Goal: Transaction & Acquisition: Purchase product/service

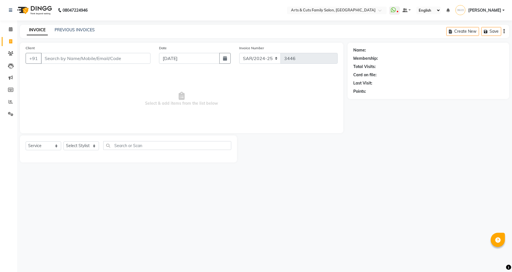
select select "service"
click at [11, 30] on icon at bounding box center [11, 29] width 4 height 4
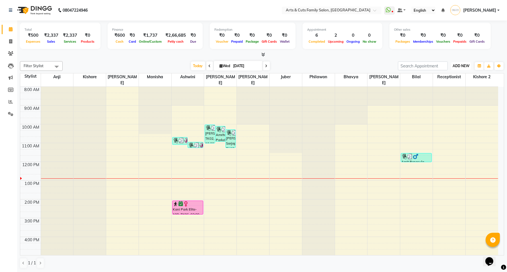
click at [465, 65] on span "ADD NEW" at bounding box center [461, 66] width 17 height 4
click at [444, 76] on button "Add Appointment" at bounding box center [448, 76] width 45 height 7
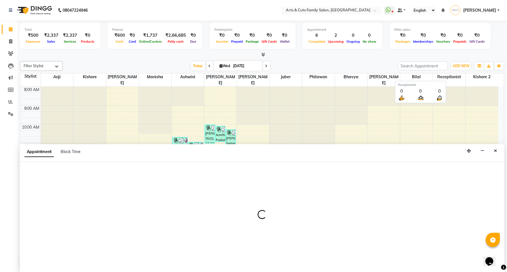
scroll to position [0, 0]
select select "540"
select select "tentative"
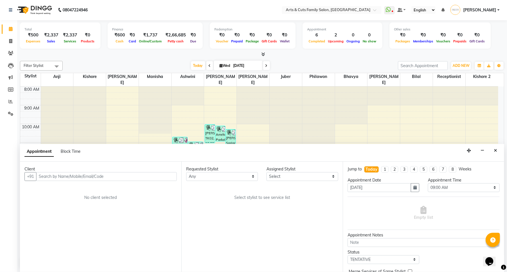
click at [117, 178] on input "text" at bounding box center [106, 176] width 141 height 9
click at [495, 150] on icon "Close" at bounding box center [495, 151] width 3 height 4
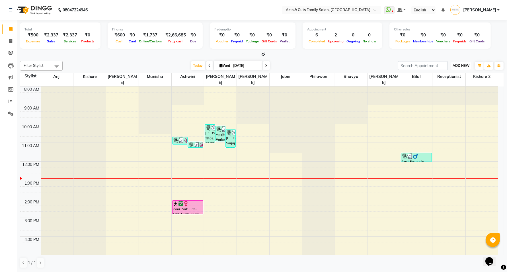
click at [466, 66] on span "ADD NEW" at bounding box center [461, 65] width 17 height 4
click at [444, 92] on link "Add Expense" at bounding box center [448, 91] width 45 height 7
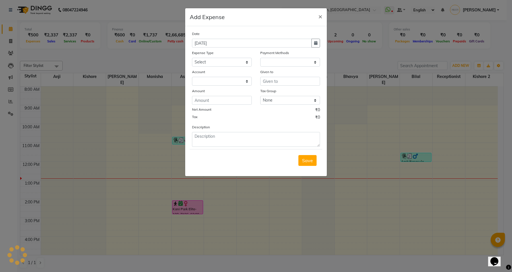
select select "1"
select select "5084"
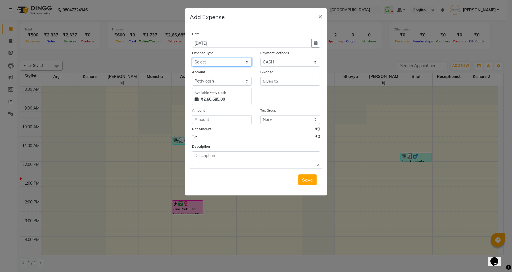
click at [212, 62] on select "Select 1st year bollon a4 sheets Abdulla tips Abdul Tips Abyod advance Acid Adv…" at bounding box center [222, 62] width 60 height 9
select select "23369"
click at [192, 58] on select "Select 1st year bollon a4 sheets Abdulla tips Abdul Tips Abyod advance Acid Adv…" at bounding box center [222, 62] width 60 height 9
click at [283, 80] on input "text" at bounding box center [290, 81] width 60 height 9
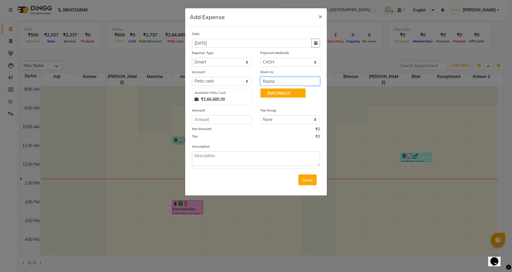
click at [285, 94] on ngb-highlight "RACHA NA" at bounding box center [279, 93] width 23 height 6
type input "[PERSON_NAME]"
click at [230, 114] on div "Amount" at bounding box center [222, 111] width 60 height 8
click at [230, 121] on input "number" at bounding box center [222, 119] width 60 height 9
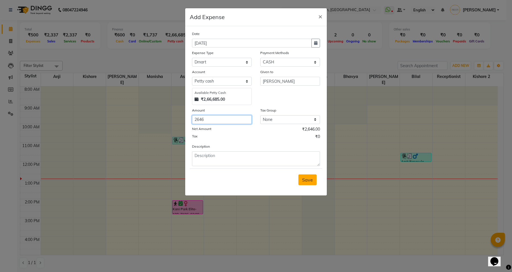
type input "2646"
click at [305, 179] on span "Save" at bounding box center [307, 180] width 11 height 6
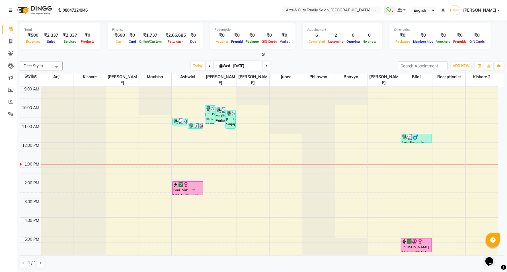
scroll to position [0, 0]
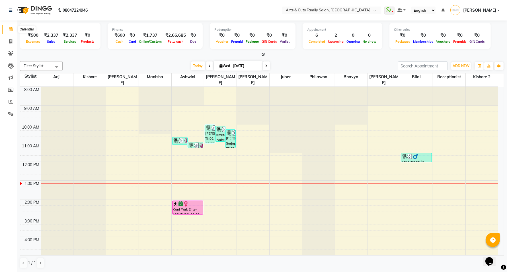
click at [10, 30] on icon at bounding box center [11, 29] width 4 height 4
click at [32, 36] on div "₹500" at bounding box center [32, 35] width 17 height 7
click at [460, 65] on span "ADD NEW" at bounding box center [461, 66] width 17 height 4
click at [447, 76] on button "Add Appointment" at bounding box center [448, 76] width 45 height 7
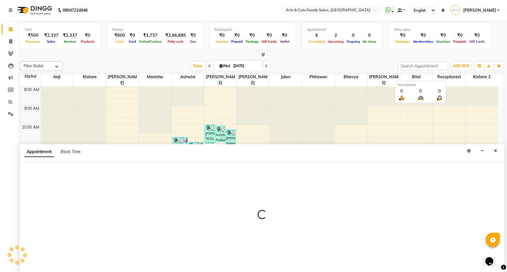
scroll to position [0, 0]
select select "540"
select select "tentative"
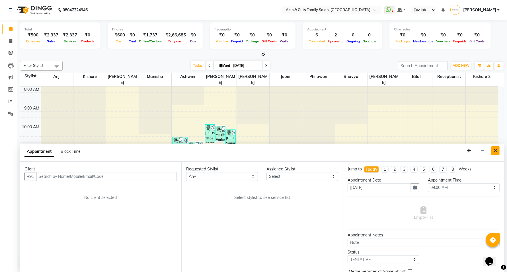
click at [494, 150] on icon "Close" at bounding box center [495, 151] width 3 height 4
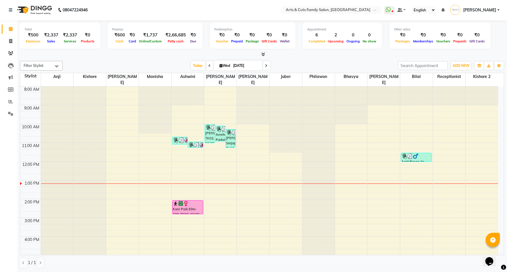
click at [33, 36] on div "₹500" at bounding box center [32, 35] width 17 height 7
click at [464, 67] on span "ADD NEW" at bounding box center [461, 65] width 17 height 4
click at [441, 90] on link "Add Expense" at bounding box center [448, 91] width 45 height 7
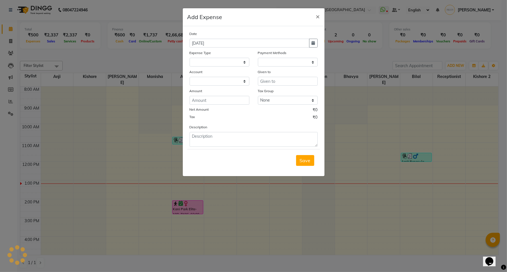
select select
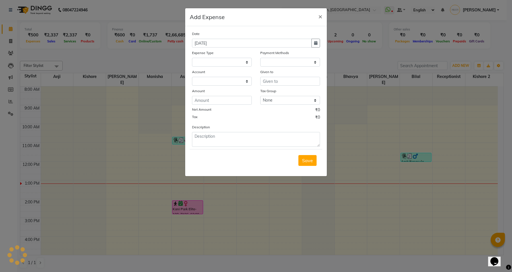
select select "1"
select select "5084"
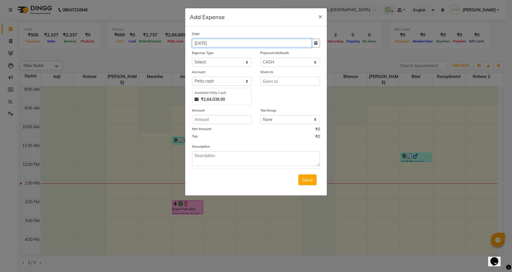
click at [211, 44] on input "[DATE]" at bounding box center [252, 43] width 120 height 9
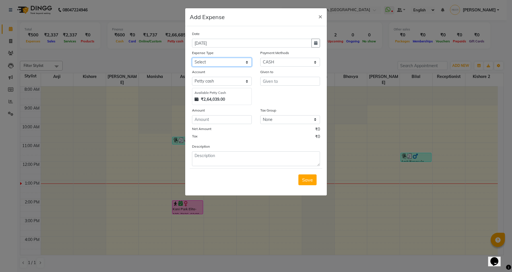
click at [211, 62] on select "Select 1st year bollon a4 sheets Abdulla tips Abdul Tips Abyod advance Acid Adv…" at bounding box center [222, 62] width 60 height 9
select select "23369"
click at [192, 58] on select "Select 1st year bollon a4 sheets Abdulla tips Abdul Tips Abyod advance Acid Adv…" at bounding box center [222, 62] width 60 height 9
click at [282, 83] on input "text" at bounding box center [290, 81] width 60 height 9
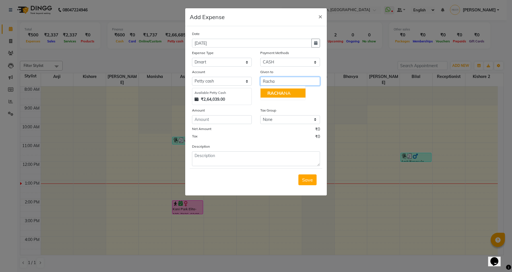
click at [282, 93] on span "RACHA" at bounding box center [276, 93] width 17 height 6
type input "[PERSON_NAME]"
click at [216, 118] on input "number" at bounding box center [222, 119] width 60 height 9
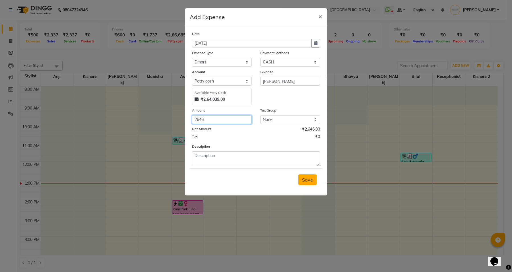
type input "2646"
click at [301, 181] on button "Save" at bounding box center [308, 179] width 18 height 11
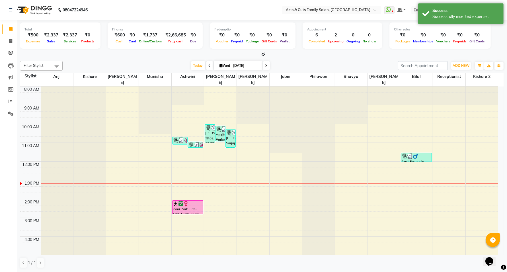
click at [51, 42] on span "Sales" at bounding box center [51, 41] width 11 height 4
click at [9, 29] on icon at bounding box center [11, 29] width 4 height 4
click at [10, 40] on icon at bounding box center [10, 41] width 3 height 4
select select "service"
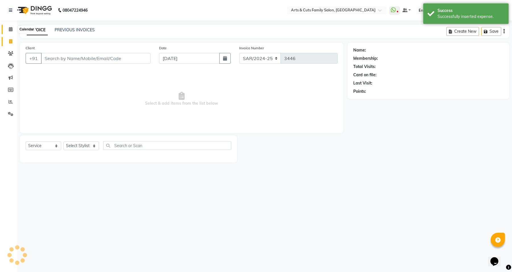
click at [10, 30] on icon at bounding box center [11, 29] width 4 height 4
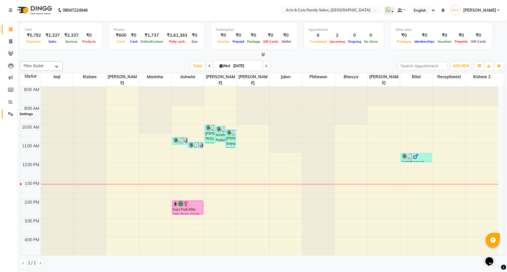
click at [9, 112] on icon at bounding box center [10, 114] width 5 height 4
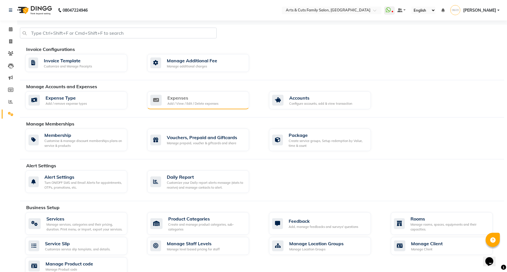
click at [193, 101] on div "Add / View / Edit / Delete expenses" at bounding box center [192, 103] width 51 height 5
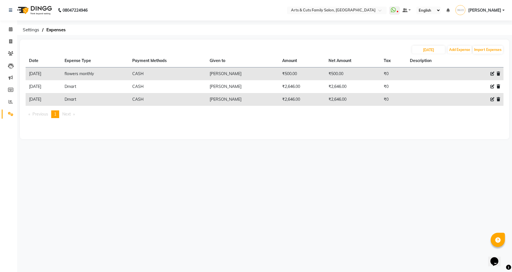
click at [498, 100] on icon at bounding box center [498, 99] width 3 height 4
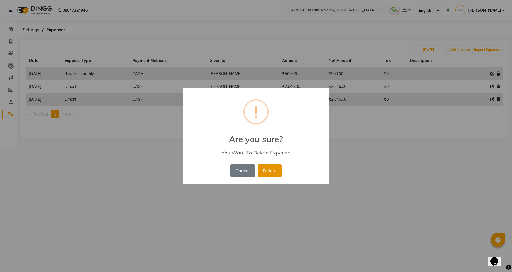
click at [267, 172] on button "Delete" at bounding box center [270, 171] width 24 height 13
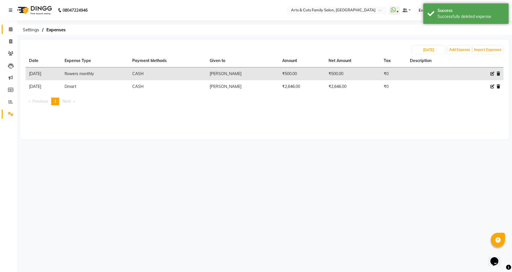
click at [12, 33] on link "Calendar" at bounding box center [9, 29] width 14 height 9
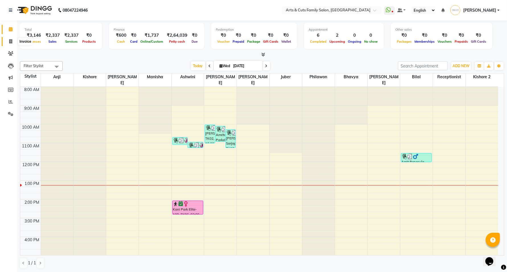
click at [9, 42] on icon at bounding box center [10, 41] width 3 height 4
select select "service"
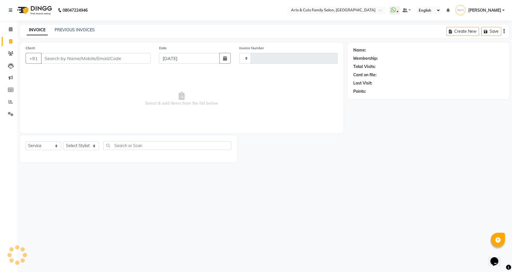
type input "3446"
select select "7513"
click at [84, 145] on select "Select Stylist [PERSON_NAME] [PERSON_NAME] SNOVEE Anji Ashwini [PERSON_NAME] [P…" at bounding box center [81, 145] width 36 height 9
select select "66025"
click at [63, 141] on select "Select Stylist [PERSON_NAME] [PERSON_NAME] SNOVEE Anji Ashwini [PERSON_NAME] [P…" at bounding box center [81, 145] width 36 height 9
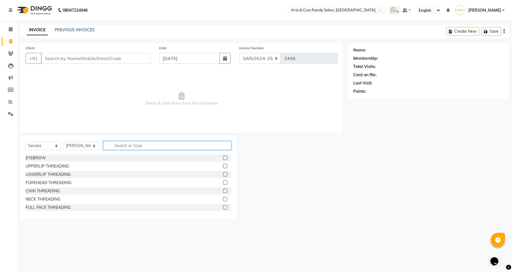
click at [127, 146] on input "text" at bounding box center [167, 145] width 128 height 9
type input "men ha"
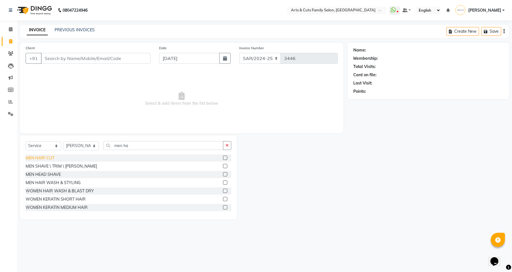
click at [49, 157] on div "MEN HAIR CUT" at bounding box center [40, 158] width 29 height 6
checkbox input "false"
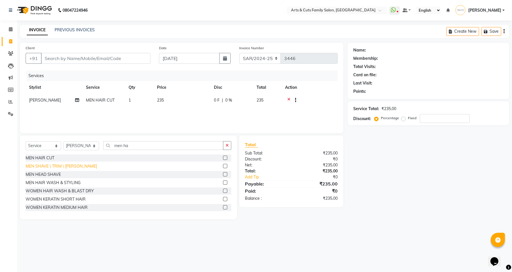
click at [48, 165] on div "MEN SHAVE \ TRIM \ [PERSON_NAME]" at bounding box center [61, 166] width 71 height 6
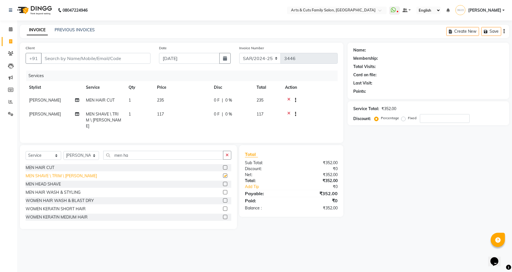
checkbox input "false"
click at [407, 198] on div "Name: Membership: Total Visits: Card on file: Last Visit: Points: Service Total…" at bounding box center [431, 136] width 166 height 186
click at [85, 63] on input "Client" at bounding box center [96, 58] width 110 height 11
type input "9"
type input "0"
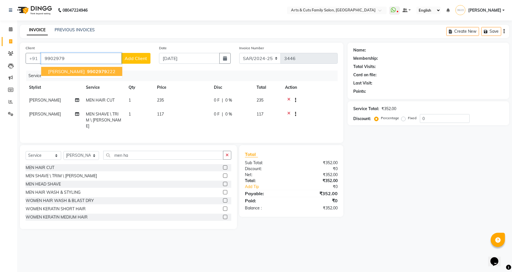
drag, startPoint x: 86, startPoint y: 71, endPoint x: 87, endPoint y: 68, distance: 3.2
click at [87, 69] on ngb-highlight "9902979 222" at bounding box center [101, 72] width 30 height 6
type input "9902979222"
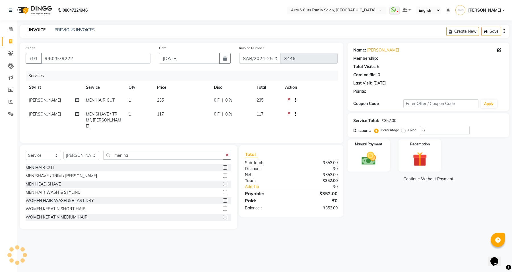
select select "1: Object"
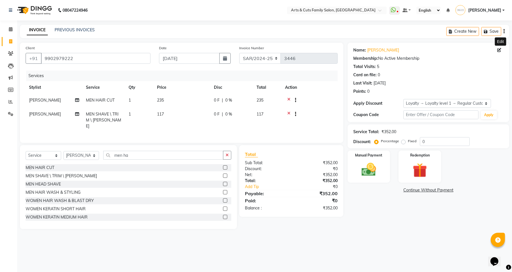
click at [498, 51] on icon at bounding box center [500, 50] width 4 height 4
select select "[DEMOGRAPHIC_DATA]"
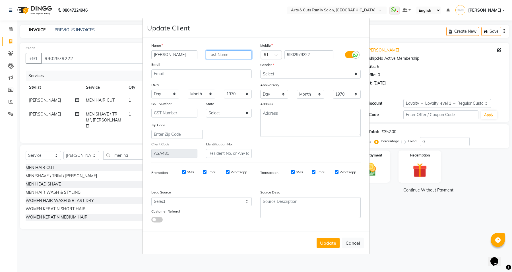
click at [222, 56] on input "text" at bounding box center [229, 54] width 46 height 9
type input "Sarjapura"
click at [325, 244] on button "Update" at bounding box center [328, 243] width 23 height 10
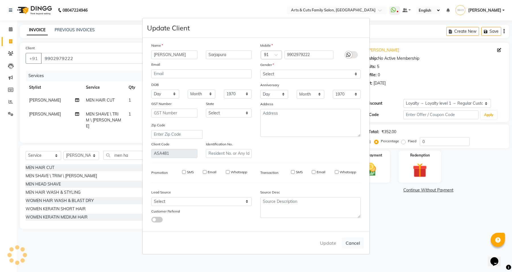
select select
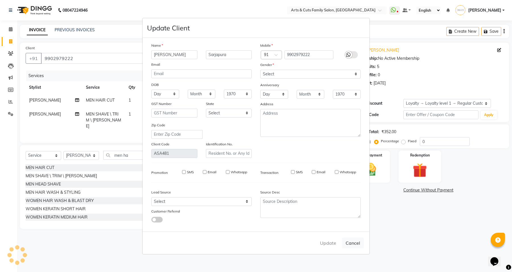
select select
checkbox input "false"
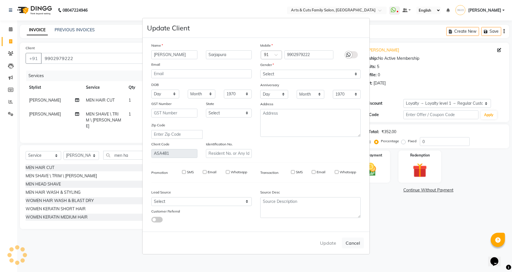
checkbox input "false"
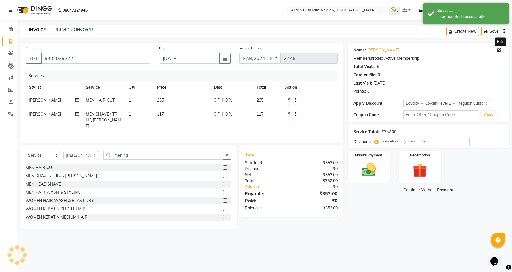
select select "1: Object"
click at [372, 173] on img at bounding box center [369, 169] width 24 height 17
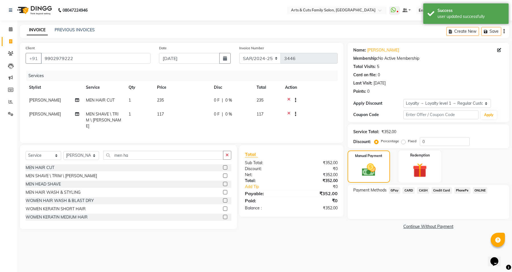
click at [394, 190] on span "GPay" at bounding box center [395, 190] width 12 height 7
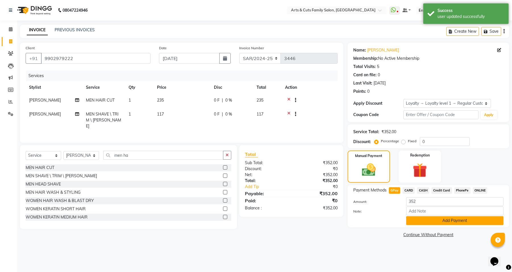
click at [430, 221] on button "Add Payment" at bounding box center [454, 220] width 97 height 9
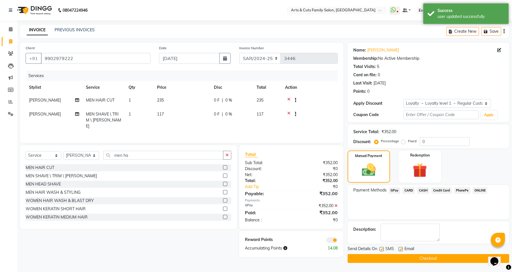
click at [402, 250] on label at bounding box center [401, 249] width 4 height 4
click at [402, 250] on input "checkbox" at bounding box center [401, 250] width 4 height 4
checkbox input "false"
click at [334, 239] on span at bounding box center [331, 240] width 11 height 6
click at [338, 241] on input "checkbox" at bounding box center [338, 241] width 0 height 0
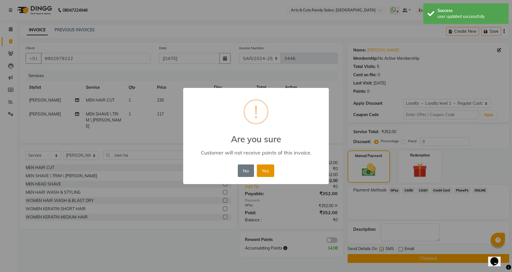
click at [269, 173] on button "Yes" at bounding box center [265, 171] width 17 height 13
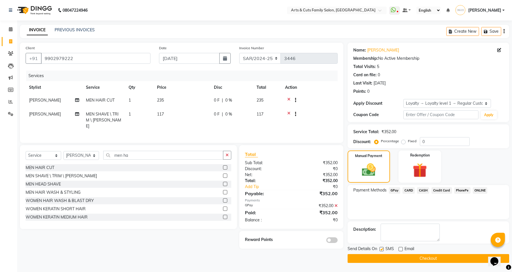
click at [423, 258] on button "Checkout" at bounding box center [429, 258] width 162 height 9
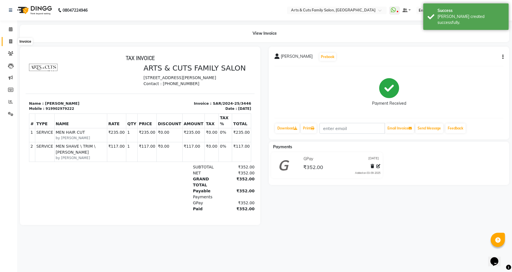
click at [10, 43] on icon at bounding box center [10, 41] width 3 height 4
select select "service"
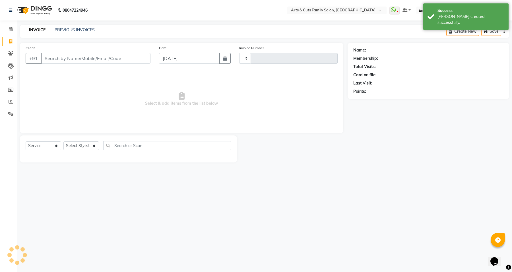
type input "3447"
select select "7513"
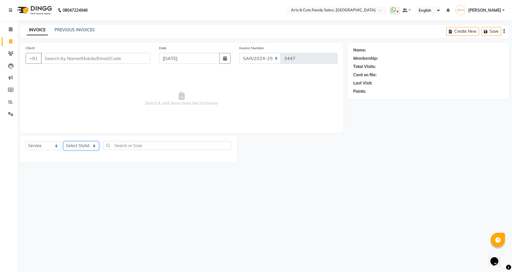
drag, startPoint x: 86, startPoint y: 143, endPoint x: 85, endPoint y: 149, distance: 5.4
click at [85, 149] on select "Select Stylist [PERSON_NAME] [PERSON_NAME] SNOVEE Anji Ashwini [PERSON_NAME] [P…" at bounding box center [81, 145] width 36 height 9
click at [63, 141] on select "Select Stylist [PERSON_NAME] [PERSON_NAME] SNOVEE Anji Ashwini [PERSON_NAME] [P…" at bounding box center [81, 145] width 36 height 9
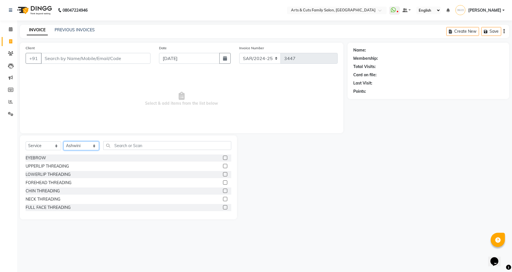
click at [81, 141] on select "Select Stylist [PERSON_NAME] [PERSON_NAME] SNOVEE Anji Ashwini [PERSON_NAME] [P…" at bounding box center [81, 145] width 36 height 9
select select "75665"
click at [63, 141] on select "Select Stylist [PERSON_NAME] [PERSON_NAME] SNOVEE Anji Ashwini [PERSON_NAME] [P…" at bounding box center [81, 145] width 36 height 9
click at [123, 145] on input "text" at bounding box center [167, 145] width 128 height 9
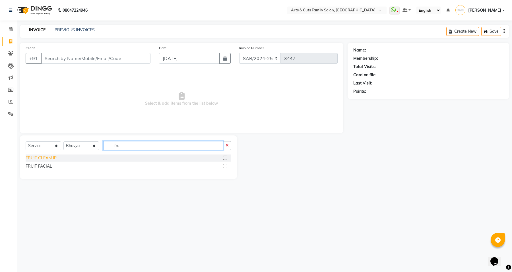
type input "fru"
click at [46, 157] on div "FRUIT CLEANUP" at bounding box center [41, 158] width 31 height 6
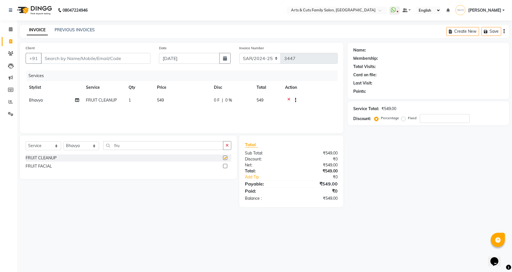
checkbox input "false"
click at [82, 145] on select "Select Stylist [PERSON_NAME] [PERSON_NAME] SNOVEE Anji Ashwini [PERSON_NAME] [P…" at bounding box center [81, 145] width 36 height 9
select select "84494"
click at [63, 141] on select "Select Stylist [PERSON_NAME] [PERSON_NAME] SNOVEE Anji Ashwini [PERSON_NAME] [P…" at bounding box center [81, 145] width 36 height 9
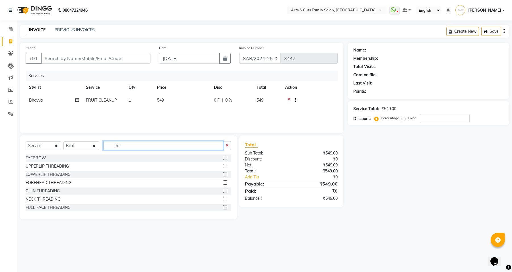
drag, startPoint x: 113, startPoint y: 145, endPoint x: 110, endPoint y: 145, distance: 3.5
click at [110, 145] on input "fru" at bounding box center [163, 145] width 120 height 9
type input "gir"
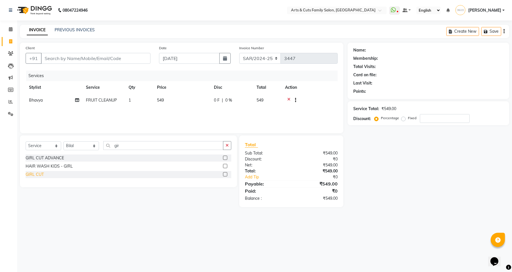
click at [35, 172] on div "GIRL CUT" at bounding box center [35, 175] width 18 height 6
checkbox input "false"
click at [444, 116] on input "number" at bounding box center [445, 118] width 50 height 9
click at [117, 57] on input "Client" at bounding box center [96, 58] width 110 height 11
type input "s"
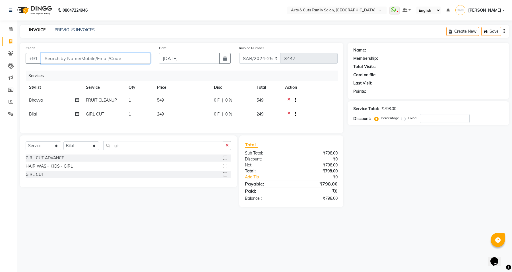
type input "0"
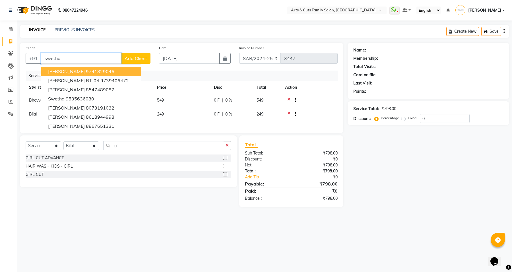
type input "swetha"
drag, startPoint x: 69, startPoint y: 58, endPoint x: 41, endPoint y: 61, distance: 27.8
click at [41, 61] on input "swetha" at bounding box center [81, 58] width 81 height 11
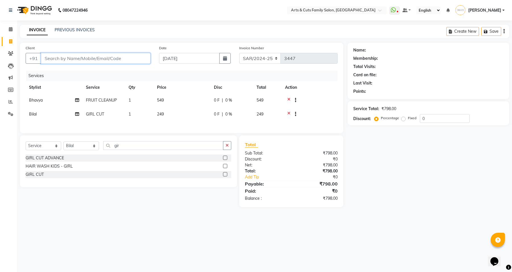
click at [63, 59] on input "Client" at bounding box center [96, 58] width 110 height 11
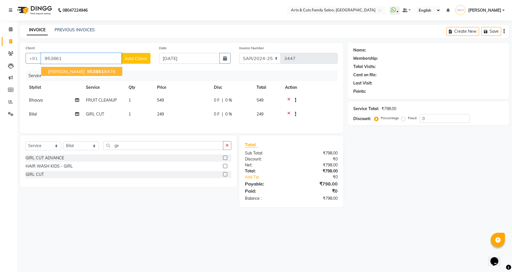
click at [70, 74] on button "[PERSON_NAME] 953861 8476" at bounding box center [81, 71] width 81 height 9
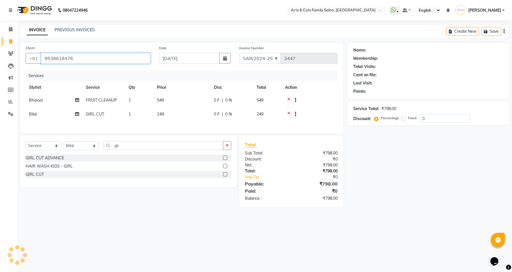
type input "9538618476"
select select "2: Object"
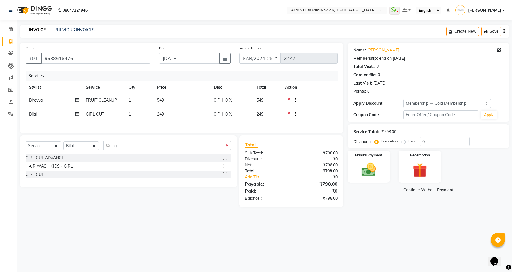
type input "10"
click at [436, 143] on input "10" at bounding box center [445, 141] width 50 height 9
click at [218, 238] on div "08047224946 Select Location × Arts & Cuts Family Salon, [GEOGRAPHIC_DATA] Whats…" at bounding box center [256, 136] width 512 height 272
click at [166, 196] on div "Select Service Product Membership Package Voucher Prepaid Gift Card Select Styl…" at bounding box center [126, 174] width 221 height 78
drag, startPoint x: 403, startPoint y: 142, endPoint x: 431, endPoint y: 142, distance: 28.2
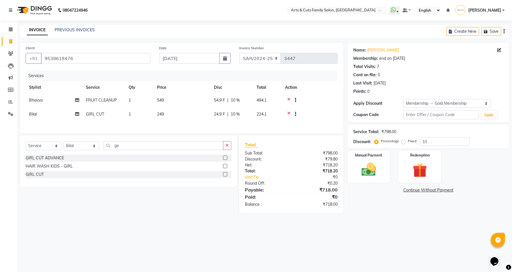
click at [408, 142] on label "Fixed" at bounding box center [412, 141] width 9 height 5
click at [404, 142] on input "Fixed" at bounding box center [405, 141] width 4 height 4
radio input "true"
drag, startPoint x: 433, startPoint y: 142, endPoint x: 411, endPoint y: 141, distance: 21.7
click at [411, 141] on div "Percentage Fixed 10" at bounding box center [423, 141] width 94 height 9
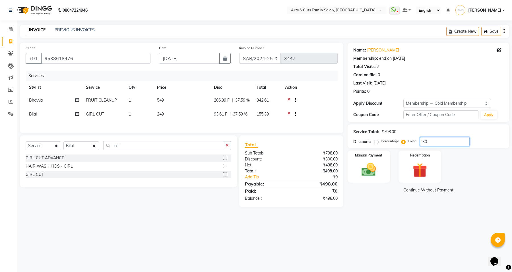
type input "3"
drag, startPoint x: 376, startPoint y: 142, endPoint x: 380, endPoint y: 143, distance: 4.4
click at [381, 142] on label "Percentage" at bounding box center [390, 141] width 18 height 5
click at [376, 142] on input "Percentage" at bounding box center [378, 141] width 4 height 4
radio input "true"
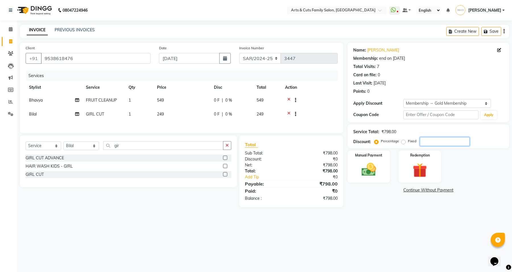
click at [436, 143] on input "number" at bounding box center [445, 141] width 50 height 9
drag, startPoint x: 403, startPoint y: 142, endPoint x: 421, endPoint y: 143, distance: 17.4
click at [408, 142] on label "Fixed" at bounding box center [412, 141] width 9 height 5
click at [403, 142] on input "Fixed" at bounding box center [405, 141] width 4 height 4
radio input "true"
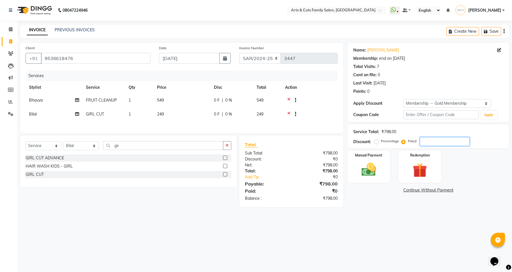
click at [425, 141] on input "number" at bounding box center [445, 141] width 50 height 9
type input "282"
click at [381, 142] on label "Percentage" at bounding box center [390, 141] width 18 height 5
click at [376, 142] on input "Percentage" at bounding box center [378, 141] width 4 height 4
radio input "true"
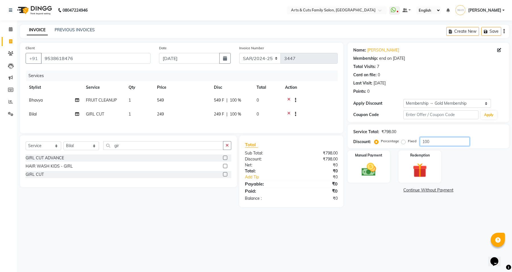
drag, startPoint x: 429, startPoint y: 142, endPoint x: 418, endPoint y: 142, distance: 11.1
click at [418, 142] on div "Percentage Fixed 100" at bounding box center [423, 141] width 94 height 9
type input "10"
click at [401, 213] on div "Name: [PERSON_NAME] Membership: end on [DATE] Total Visits: 7 Card on file: 0 L…" at bounding box center [431, 128] width 166 height 171
drag, startPoint x: 429, startPoint y: 142, endPoint x: 418, endPoint y: 142, distance: 10.3
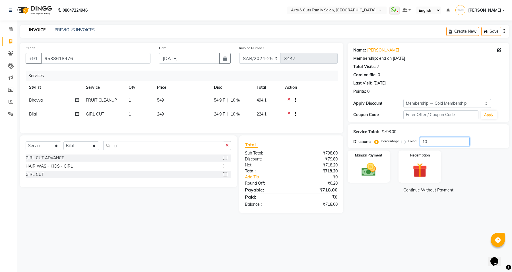
click at [418, 142] on div "Percentage Fixed 10" at bounding box center [423, 141] width 94 height 9
click at [408, 143] on label "Fixed" at bounding box center [412, 141] width 9 height 5
click at [403, 143] on input "Fixed" at bounding box center [405, 141] width 4 height 4
radio input "true"
drag, startPoint x: 432, startPoint y: 137, endPoint x: 417, endPoint y: 139, distance: 14.9
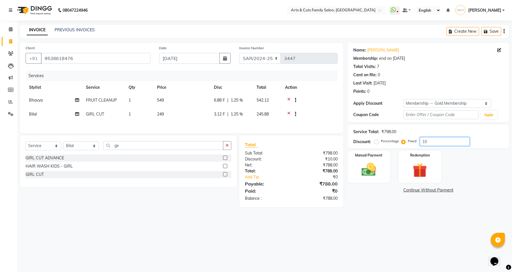
click at [417, 139] on div "Percentage Fixed 10" at bounding box center [423, 141] width 94 height 9
type input "3"
drag, startPoint x: 376, startPoint y: 142, endPoint x: 423, endPoint y: 146, distance: 47.1
click at [381, 143] on label "Percentage" at bounding box center [390, 141] width 18 height 5
click at [376, 143] on input "Percentage" at bounding box center [378, 141] width 4 height 4
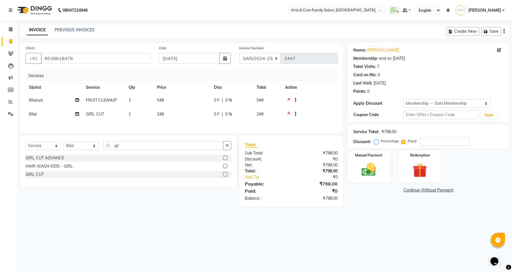
radio input "true"
click at [431, 144] on input "number" at bounding box center [445, 141] width 50 height 9
drag, startPoint x: 424, startPoint y: 141, endPoint x: 428, endPoint y: 140, distance: 5.0
click at [421, 140] on input "10" at bounding box center [445, 141] width 50 height 9
drag, startPoint x: 428, startPoint y: 140, endPoint x: 418, endPoint y: 140, distance: 10.0
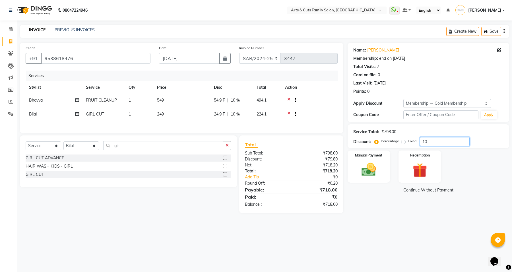
click at [418, 140] on div "Percentage Fixed 10" at bounding box center [423, 141] width 94 height 9
type input "12.3"
drag, startPoint x: 355, startPoint y: 184, endPoint x: 361, endPoint y: 182, distance: 5.8
click at [355, 184] on div "Name: [PERSON_NAME] Membership: end on [DATE] Total Visits: 7 Card on file: 0 L…" at bounding box center [431, 128] width 166 height 171
click at [365, 178] on div "Manual Payment" at bounding box center [369, 166] width 44 height 33
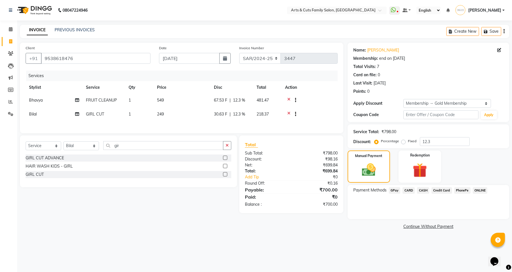
click at [396, 191] on span "GPay" at bounding box center [395, 190] width 12 height 7
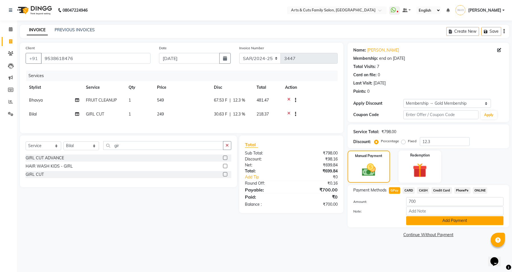
click at [450, 223] on button "Add Payment" at bounding box center [454, 220] width 97 height 9
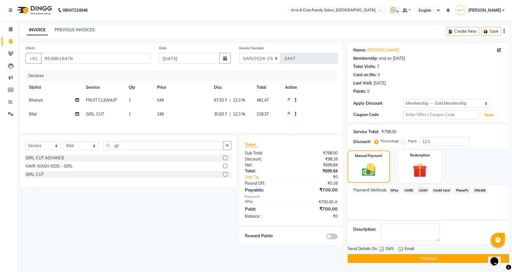
click at [401, 249] on label at bounding box center [401, 249] width 4 height 4
click at [401, 249] on input "checkbox" at bounding box center [401, 250] width 4 height 4
checkbox input "false"
click at [401, 258] on button "Checkout" at bounding box center [429, 258] width 162 height 9
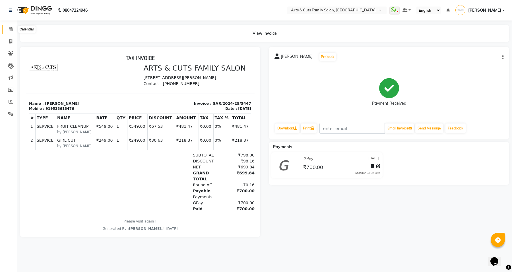
click at [10, 30] on icon at bounding box center [11, 29] width 4 height 4
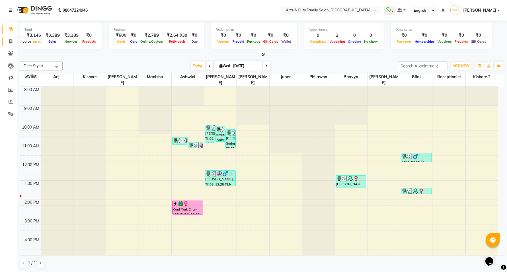
drag, startPoint x: 10, startPoint y: 42, endPoint x: 17, endPoint y: 42, distance: 6.8
click at [10, 42] on icon at bounding box center [10, 41] width 3 height 4
select select "service"
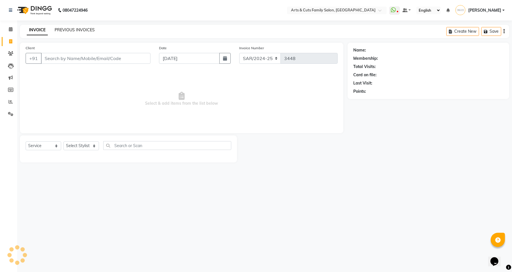
click at [77, 28] on link "PREVIOUS INVOICES" at bounding box center [75, 29] width 40 height 5
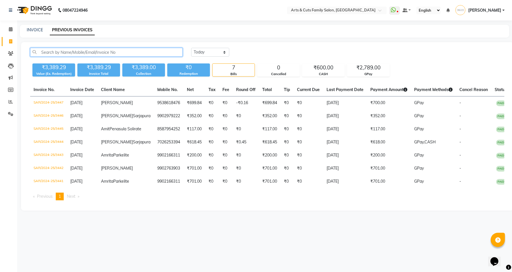
drag, startPoint x: 102, startPoint y: 50, endPoint x: 51, endPoint y: 35, distance: 52.6
click at [102, 50] on input "text" at bounding box center [106, 52] width 153 height 9
click at [40, 30] on link "INVOICE" at bounding box center [35, 29] width 16 height 5
select select "service"
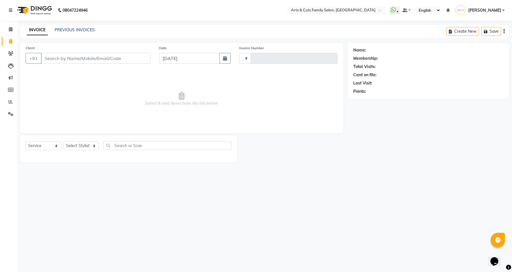
type input "3448"
select select "7513"
click at [70, 30] on link "PREVIOUS INVOICES" at bounding box center [75, 29] width 40 height 5
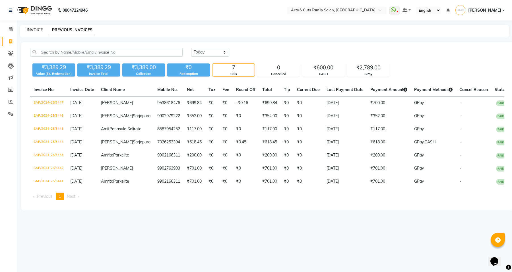
click at [37, 31] on link "INVOICE" at bounding box center [35, 29] width 16 height 5
select select "service"
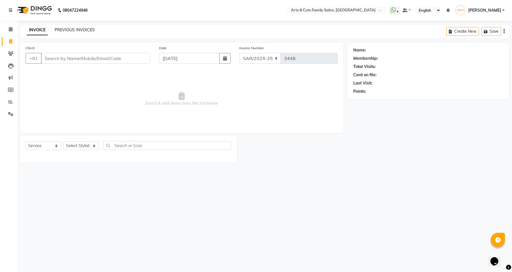
click at [67, 29] on link "PREVIOUS INVOICES" at bounding box center [75, 29] width 40 height 5
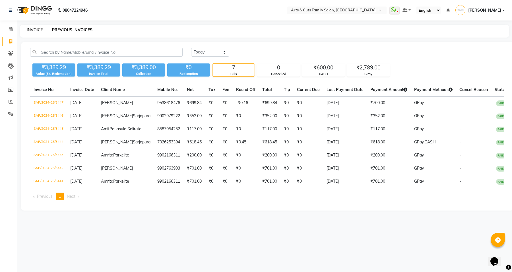
click at [39, 32] on link "INVOICE" at bounding box center [35, 29] width 16 height 5
select select "service"
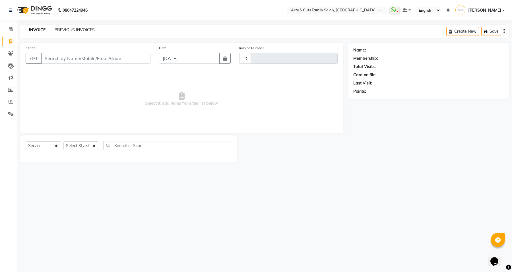
type input "3448"
select select "7513"
click at [70, 29] on link "PREVIOUS INVOICES" at bounding box center [75, 29] width 40 height 5
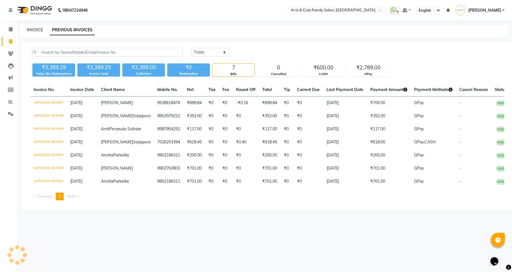
click at [34, 29] on link "INVOICE" at bounding box center [35, 29] width 16 height 5
select select "service"
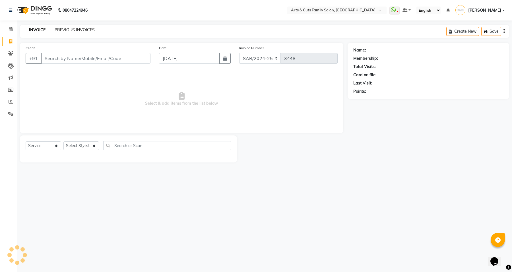
click at [77, 28] on link "PREVIOUS INVOICES" at bounding box center [75, 29] width 40 height 5
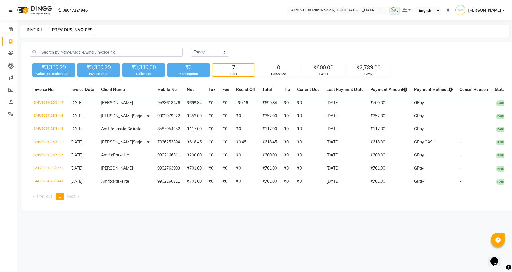
click at [40, 30] on link "INVOICE" at bounding box center [35, 29] width 16 height 5
select select "service"
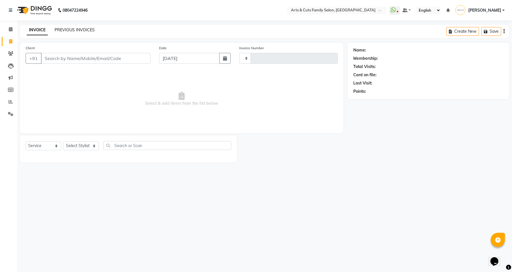
type input "3448"
select select "7513"
click at [69, 29] on link "PREVIOUS INVOICES" at bounding box center [75, 29] width 40 height 5
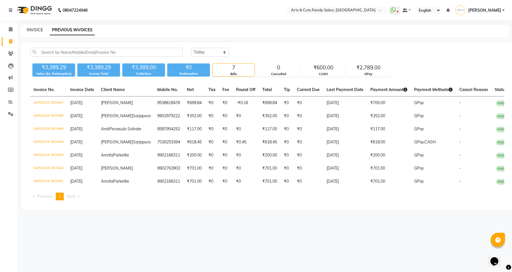
click at [39, 30] on link "INVOICE" at bounding box center [35, 29] width 16 height 5
select select "service"
